Goal: Transaction & Acquisition: Subscribe to service/newsletter

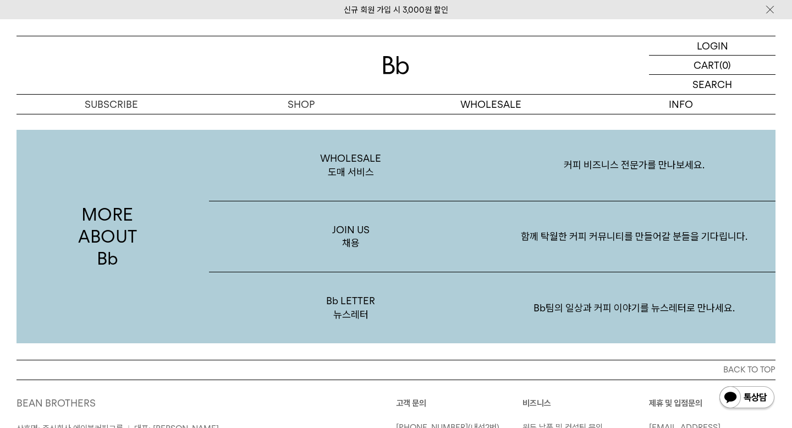
scroll to position [2132, 0]
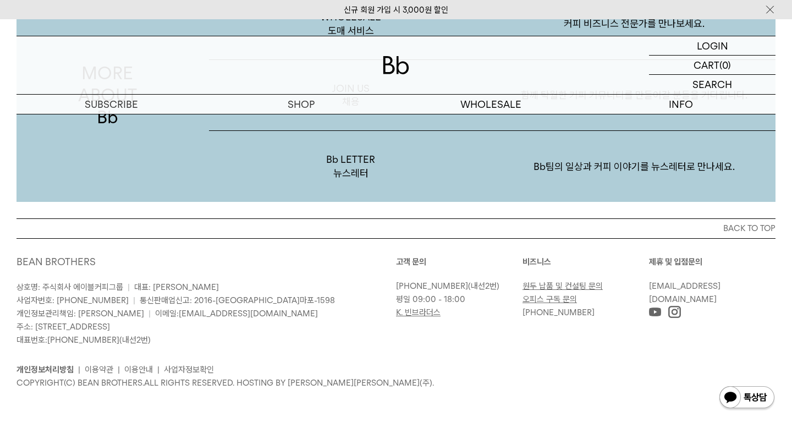
click at [555, 299] on link "오피스 구독 문의" at bounding box center [550, 299] width 54 height 10
click at [574, 286] on link "원두 납품 및 컨설팅 문의" at bounding box center [563, 286] width 80 height 10
click at [550, 298] on link "오피스 구독 문의" at bounding box center [550, 299] width 54 height 10
click at [750, 229] on button "BACK TO TOP" at bounding box center [396, 228] width 759 height 20
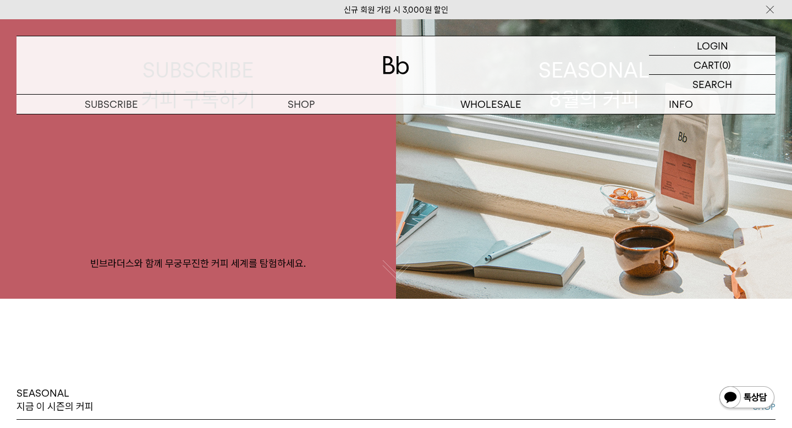
scroll to position [0, 0]
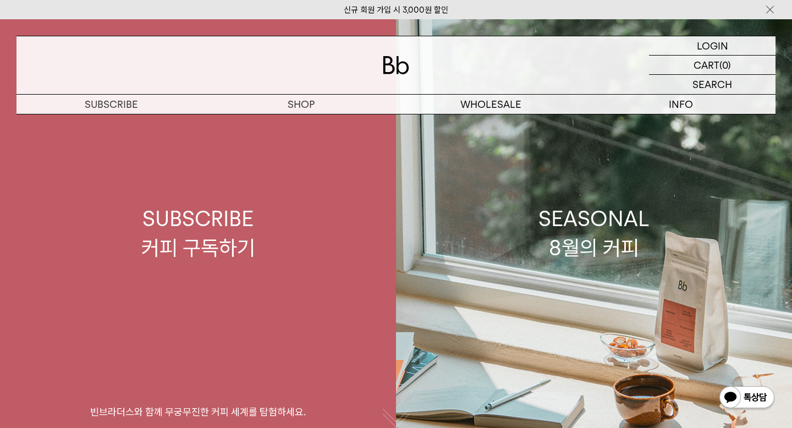
click at [214, 255] on div "SUBSCRIBE 커피 구독하기" at bounding box center [198, 233] width 114 height 58
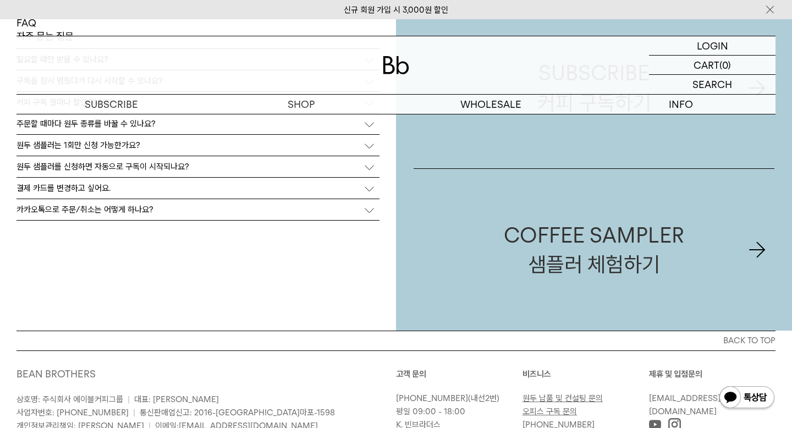
scroll to position [2680, 0]
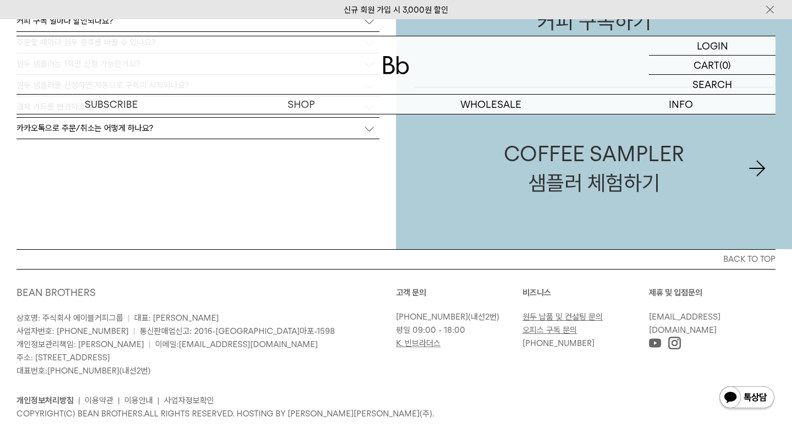
click at [769, 11] on img at bounding box center [770, 10] width 11 height 12
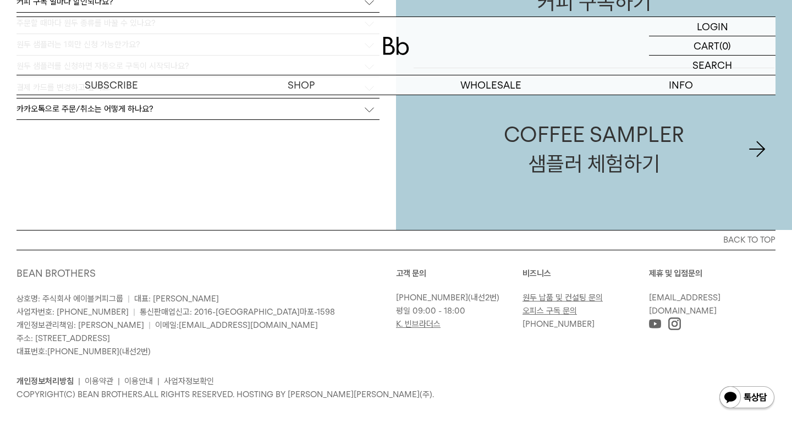
scroll to position [2692, 0]
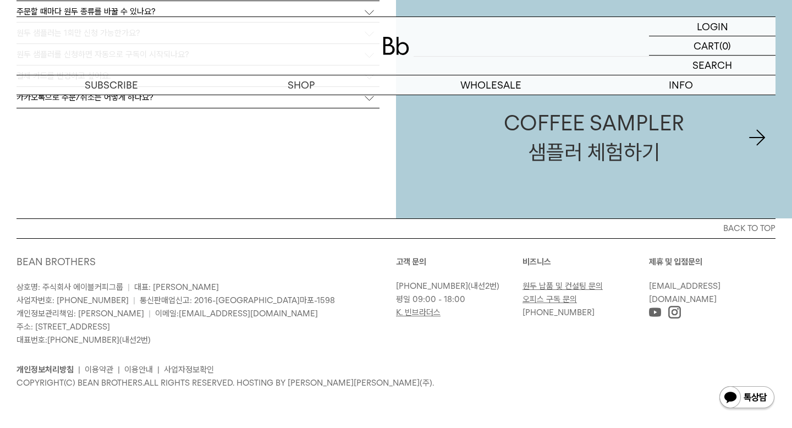
click at [198, 369] on link "사업자정보확인" at bounding box center [189, 370] width 50 height 10
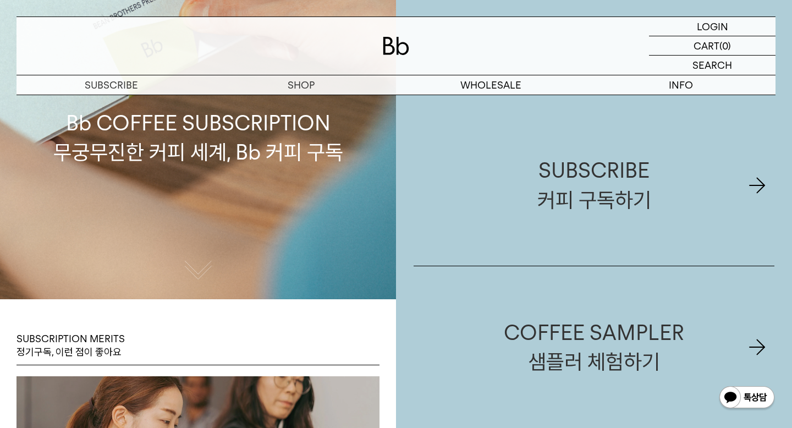
scroll to position [0, 0]
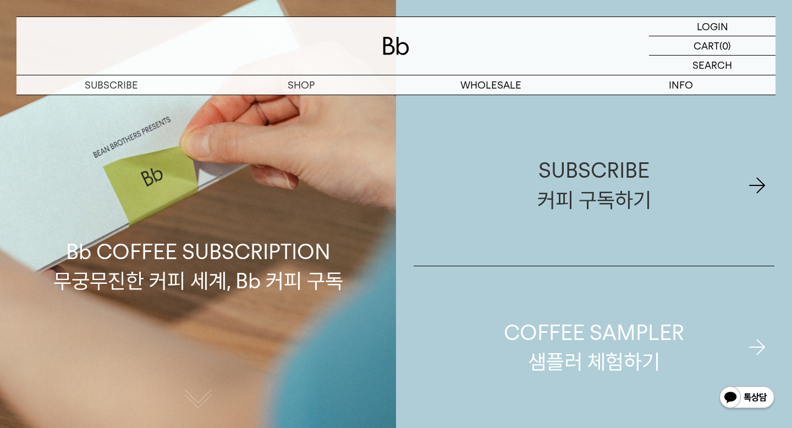
click at [632, 354] on div "COFFEE SAMPLER 샘플러 체험하기" at bounding box center [594, 347] width 180 height 58
